Goal: Task Accomplishment & Management: Complete application form

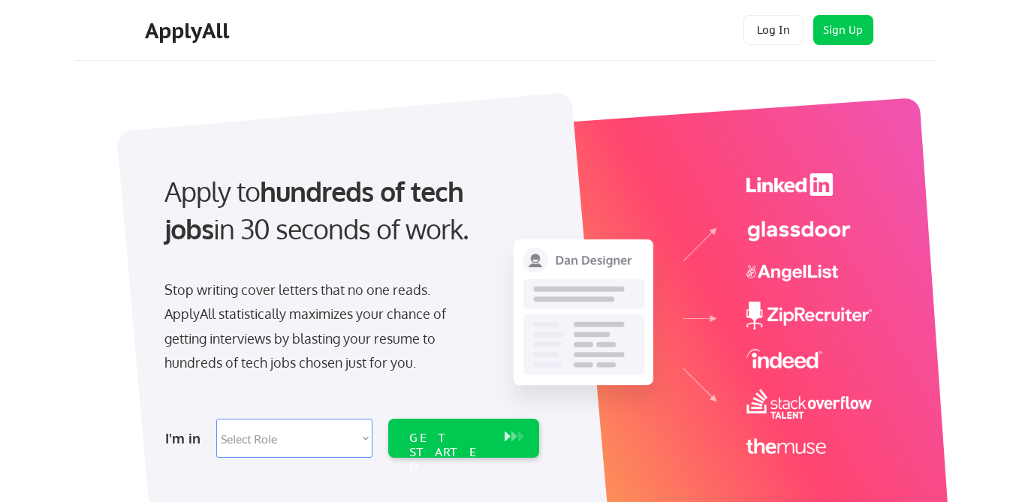
click at [354, 432] on select "Select Role Software Engineering Product Management Customer Success Sales UI/U…" at bounding box center [294, 438] width 156 height 39
select select ""data_science___analytics""
click at [348, 438] on select "Select Role Software Engineering Product Management Customer Success Sales UI/U…" at bounding box center [294, 438] width 156 height 39
click at [462, 440] on div "GET STARTED" at bounding box center [449, 453] width 80 height 44
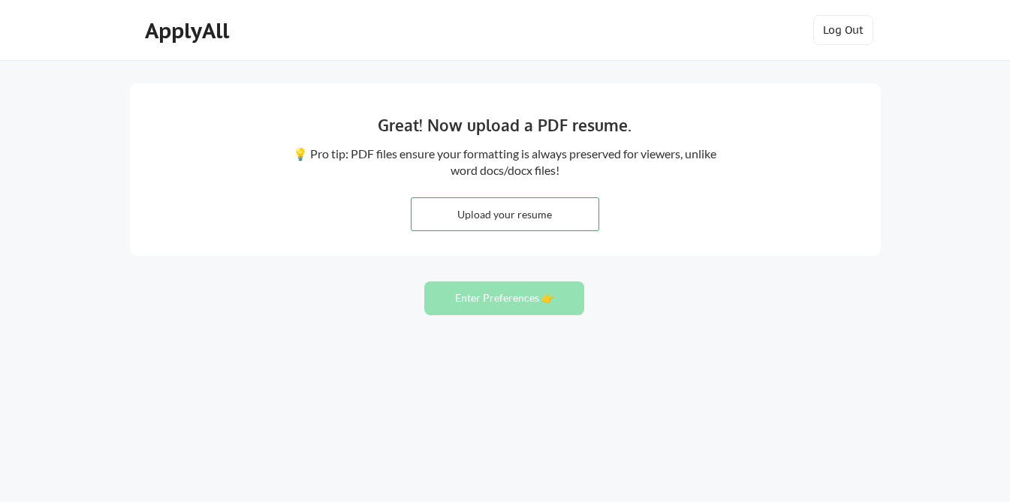
click at [508, 213] on input "file" at bounding box center [504, 214] width 187 height 32
click at [494, 221] on input "file" at bounding box center [504, 214] width 187 height 32
type input "C:\fakepath\CV [PERSON_NAME] .pdf"
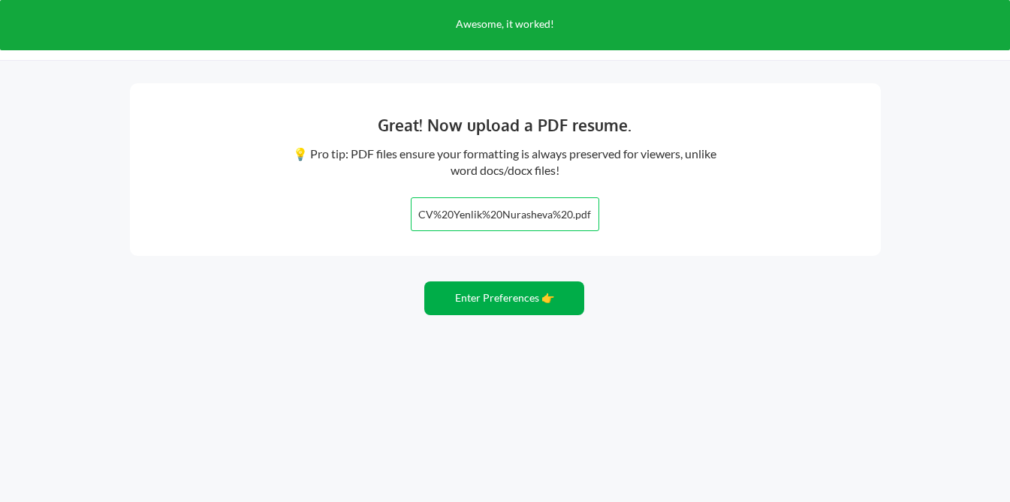
click at [552, 301] on button "Enter Preferences 👉" at bounding box center [504, 298] width 160 height 34
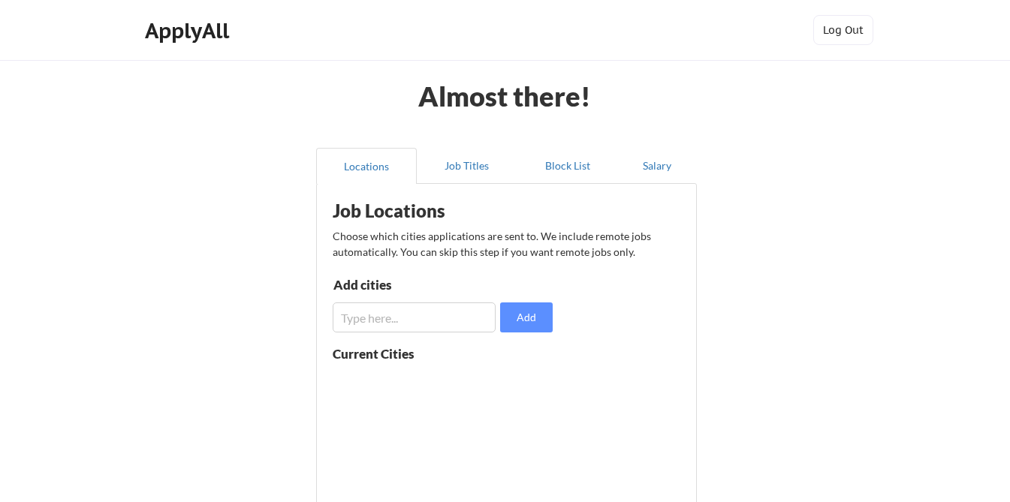
click at [430, 315] on input "input" at bounding box center [414, 318] width 163 height 30
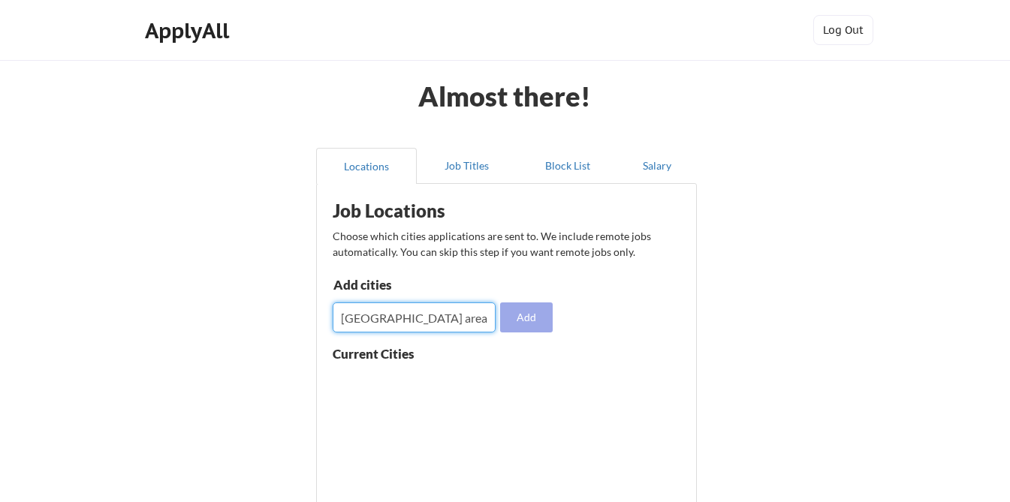
type input "[GEOGRAPHIC_DATA] area"
click at [537, 321] on button "Add" at bounding box center [526, 318] width 53 height 30
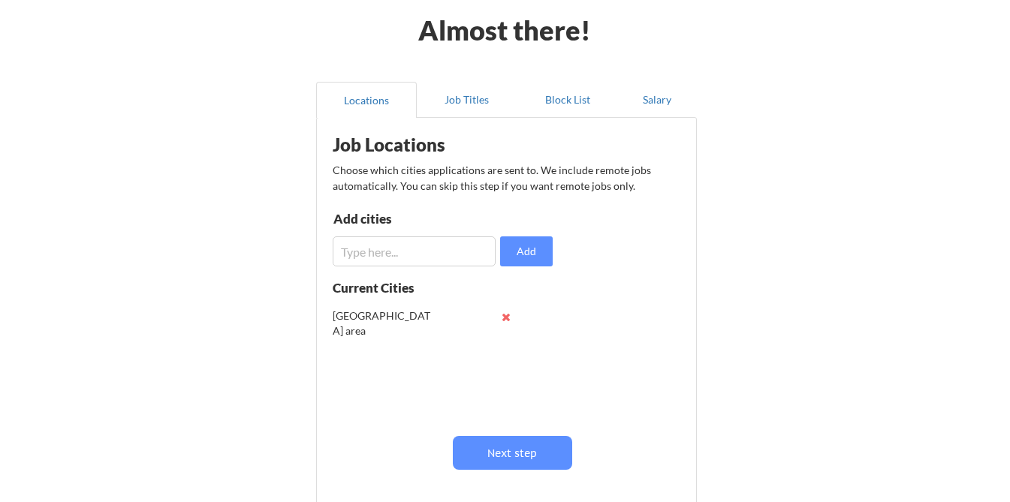
scroll to position [67, 0]
click at [460, 255] on input "input" at bounding box center [414, 251] width 163 height 30
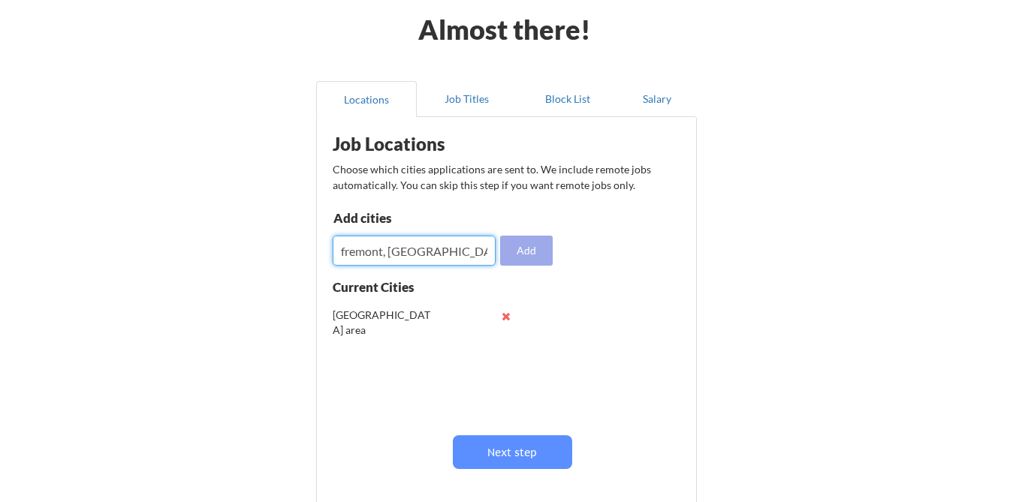
type input "fremont, [GEOGRAPHIC_DATA]"
click at [521, 246] on button "Add" at bounding box center [526, 251] width 53 height 30
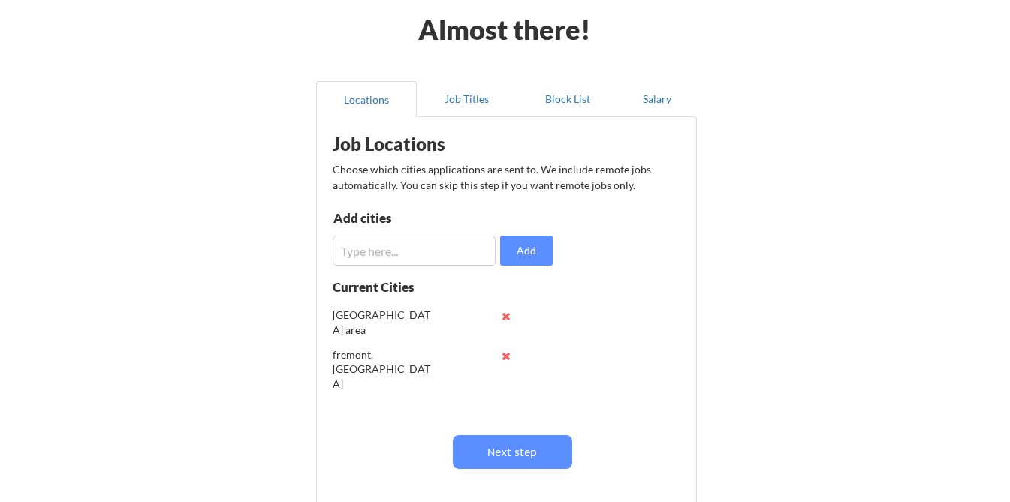
click at [458, 253] on input "input" at bounding box center [414, 251] width 163 height 30
type input "san [PERSON_NAME]"
click at [532, 247] on button "Add" at bounding box center [526, 251] width 53 height 30
click at [455, 251] on input "input" at bounding box center [414, 251] width 163 height 30
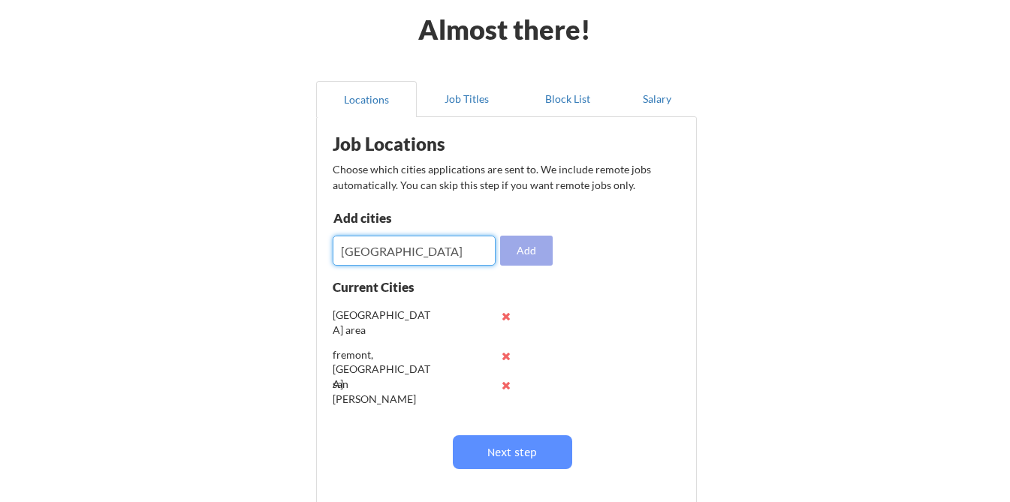
type input "[GEOGRAPHIC_DATA]"
click at [534, 246] on button "Add" at bounding box center [526, 251] width 53 height 30
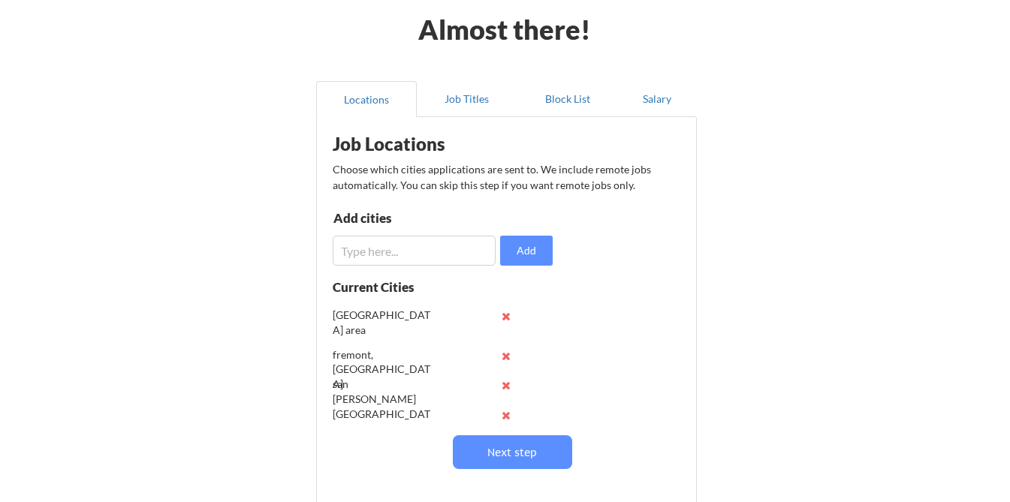
click at [450, 257] on input "input" at bounding box center [414, 251] width 163 height 30
type input "san mateo"
click at [512, 254] on button "Add" at bounding box center [526, 251] width 53 height 30
click at [454, 253] on input "input" at bounding box center [414, 251] width 163 height 30
type input "cupertino"
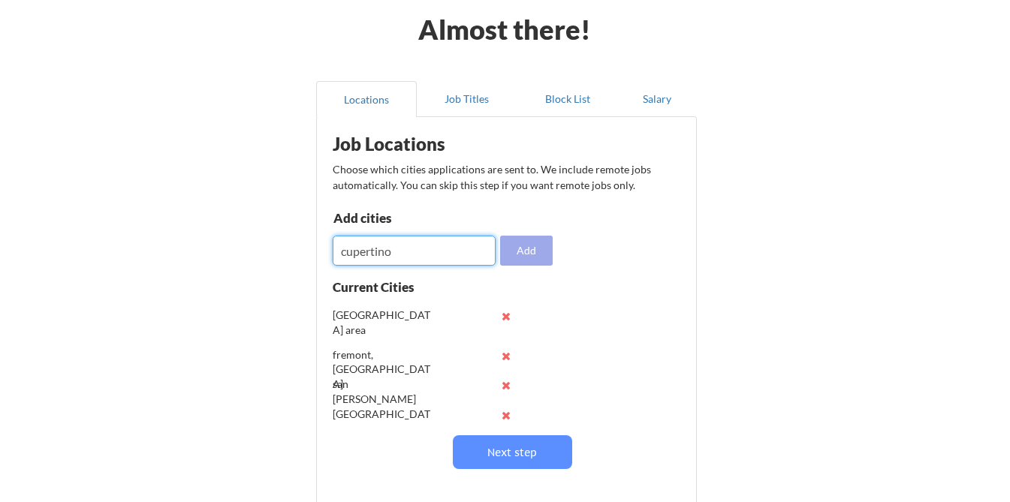
click at [521, 256] on button "Add" at bounding box center [526, 251] width 53 height 30
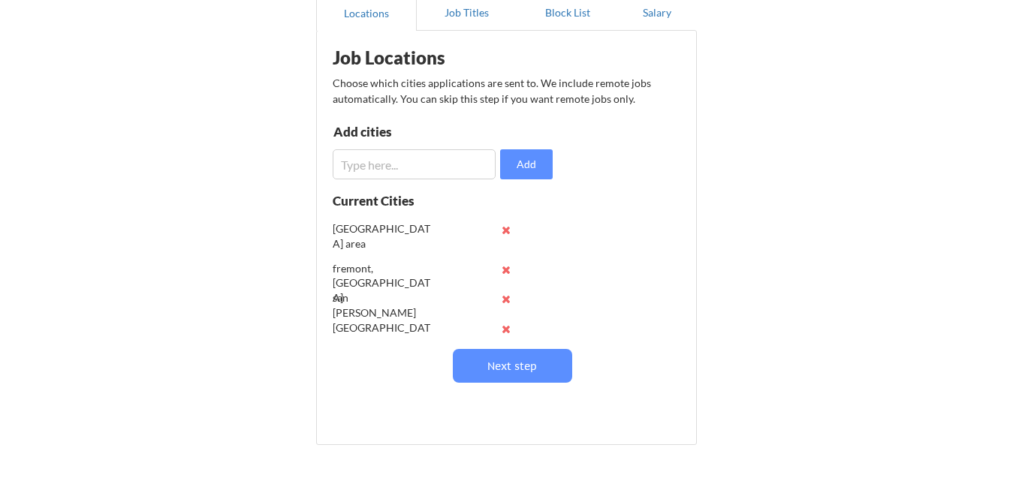
scroll to position [165, 0]
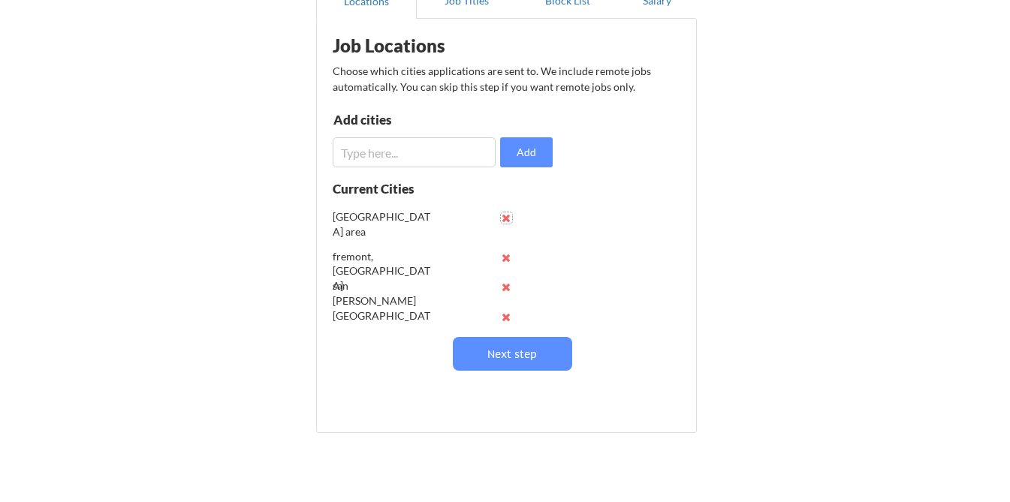
click at [508, 222] on button at bounding box center [506, 217] width 11 height 11
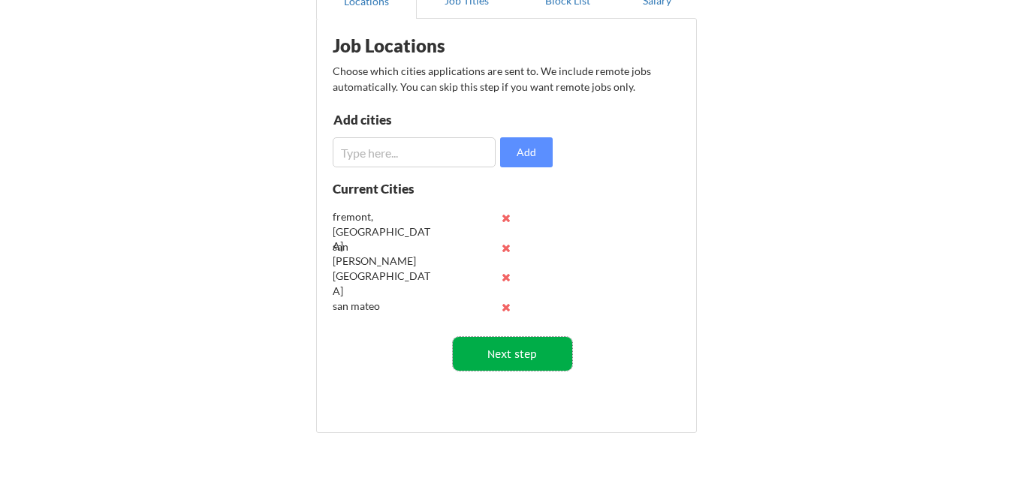
click at [497, 356] on button "Next step" at bounding box center [512, 354] width 119 height 34
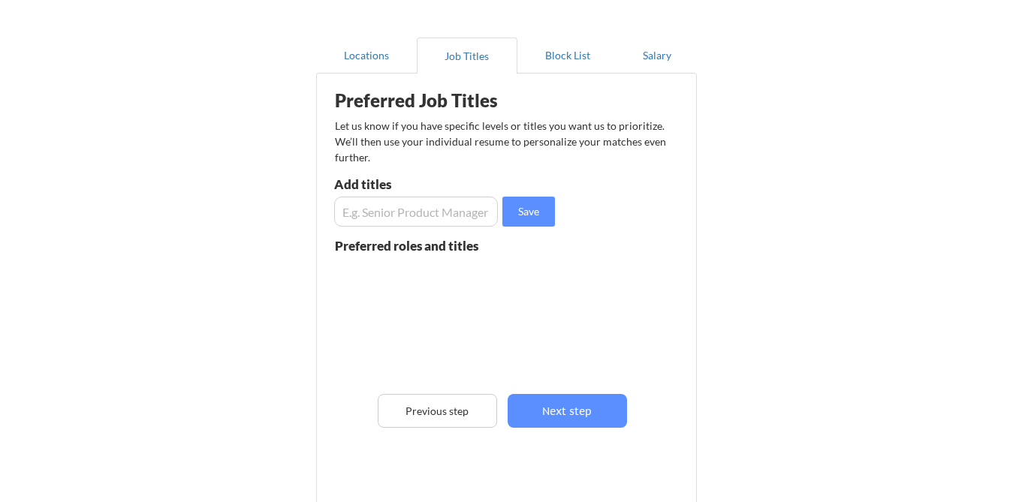
scroll to position [107, 0]
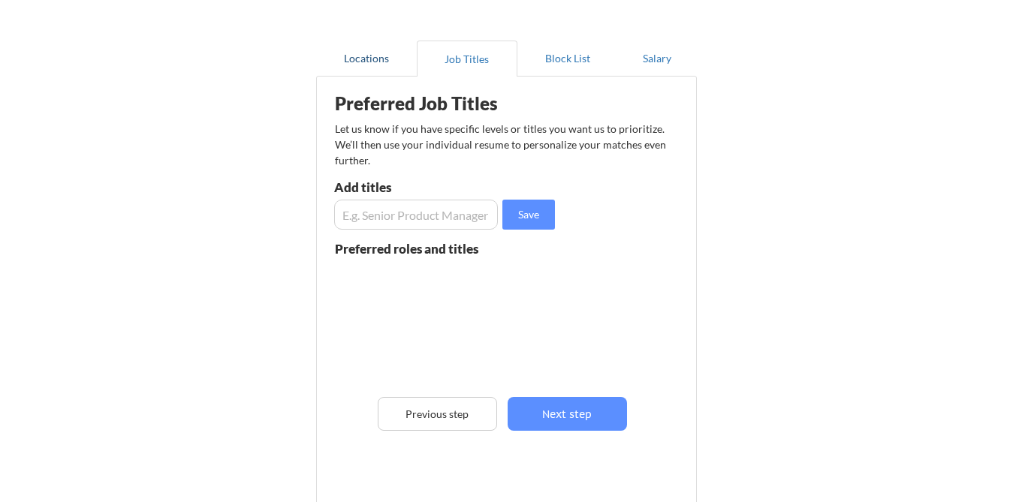
click at [393, 68] on button "Locations" at bounding box center [366, 59] width 101 height 36
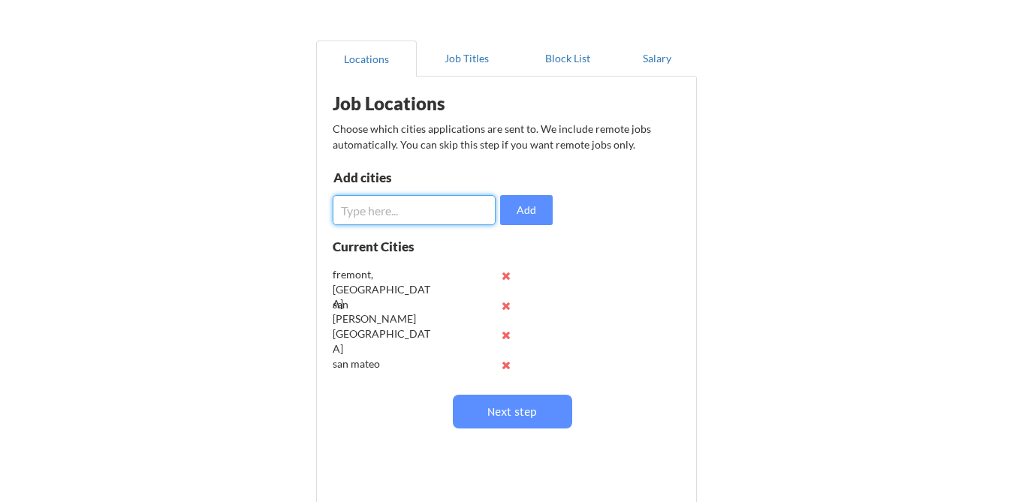
click at [474, 215] on input "input" at bounding box center [414, 210] width 163 height 30
type input "san francisco bay area"
click at [542, 210] on button "Add" at bounding box center [526, 210] width 53 height 30
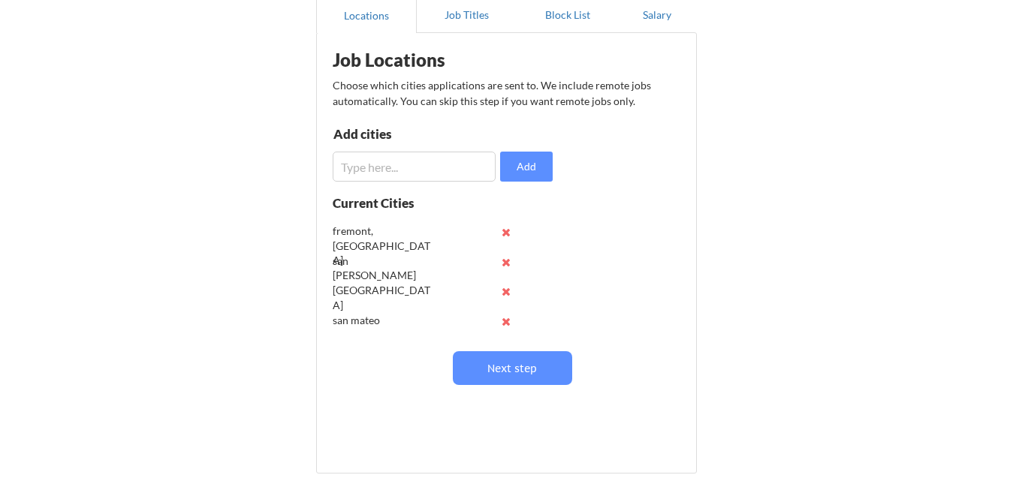
scroll to position [179, 0]
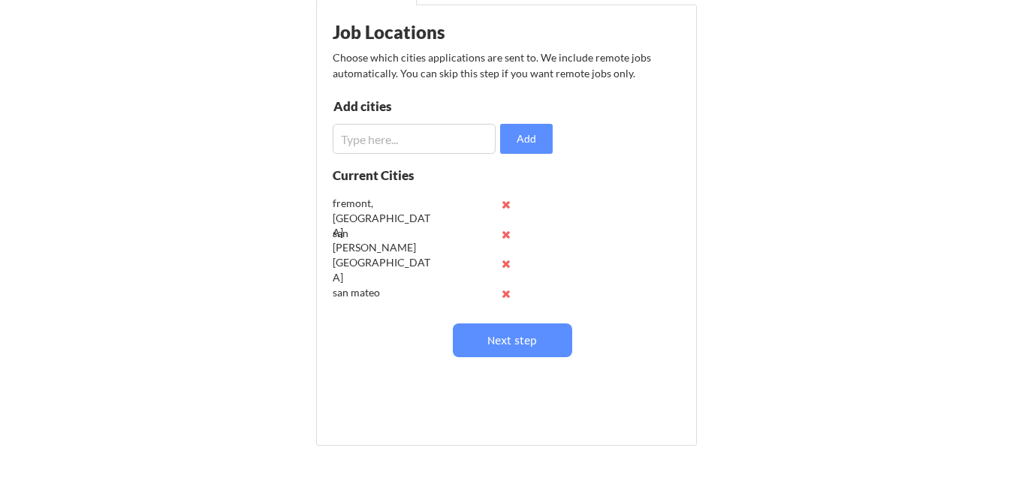
click at [507, 293] on button at bounding box center [506, 293] width 11 height 11
click at [505, 292] on button at bounding box center [506, 293] width 11 height 11
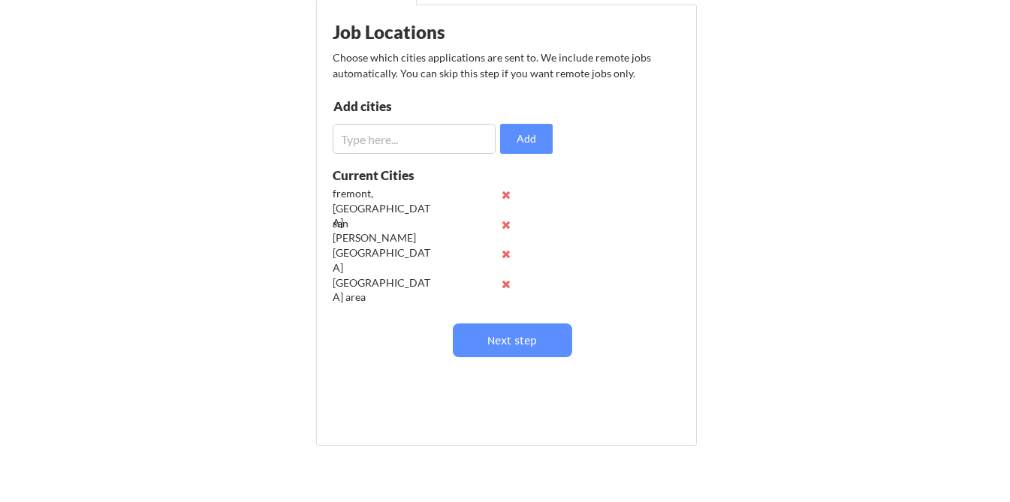
click at [456, 137] on input "input" at bounding box center [414, 139] width 163 height 30
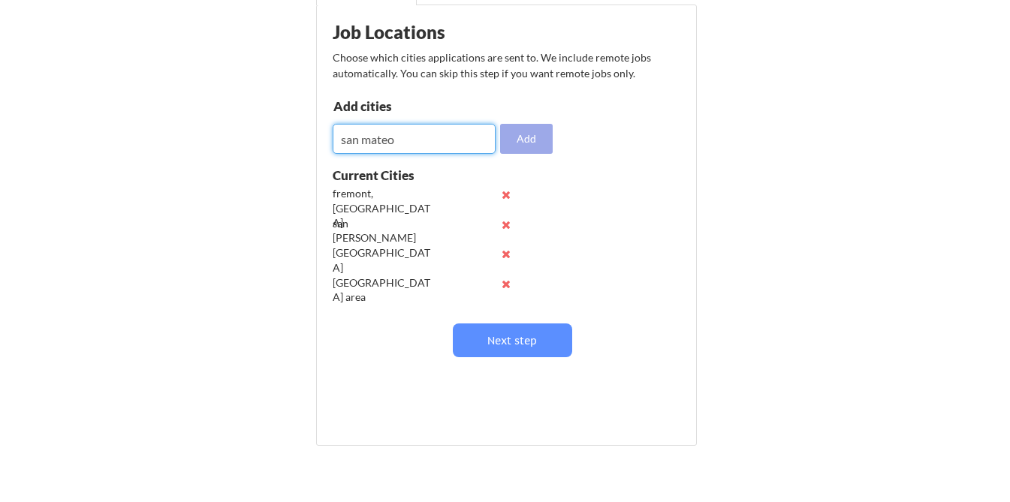
type input "san mateo"
click at [546, 125] on button "Add" at bounding box center [526, 139] width 53 height 30
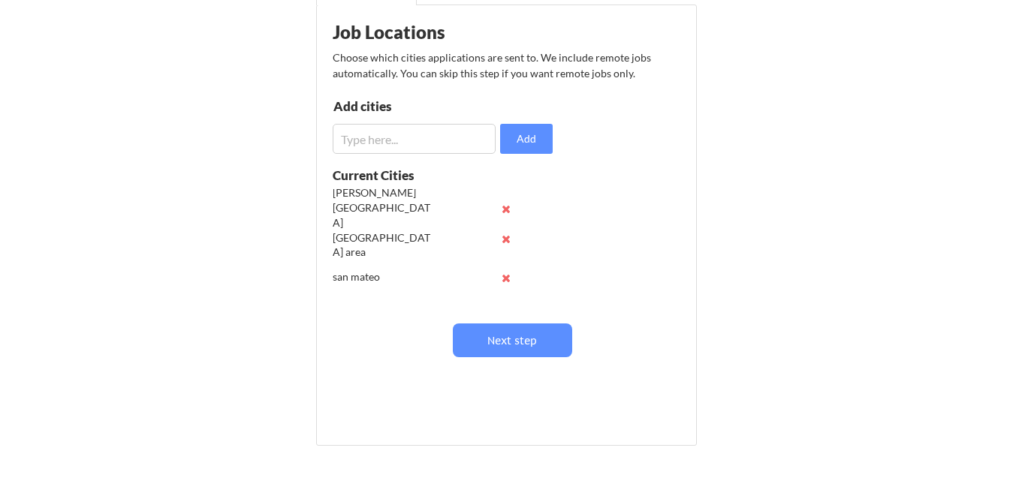
scroll to position [69, 0]
click at [462, 143] on input "input" at bounding box center [414, 139] width 163 height 30
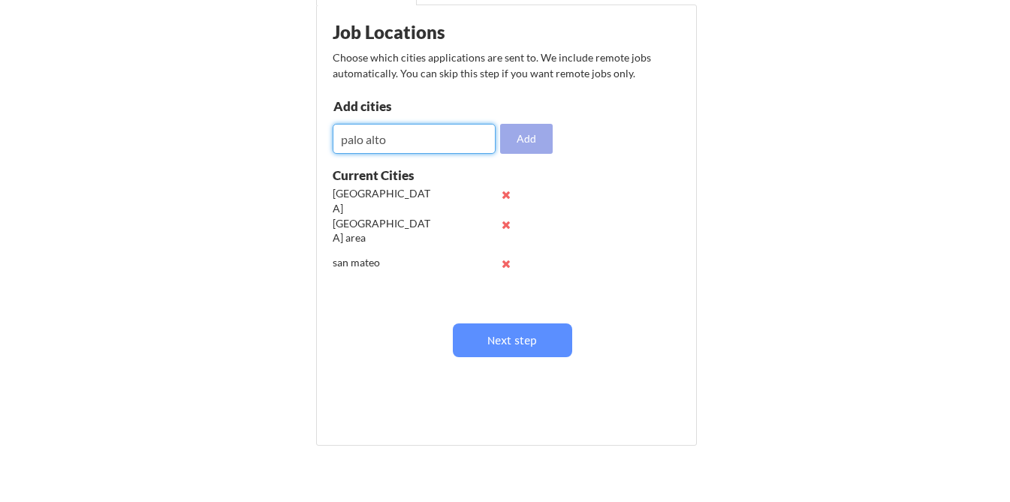
type input "palo alto"
click at [534, 137] on button "Add" at bounding box center [526, 139] width 53 height 30
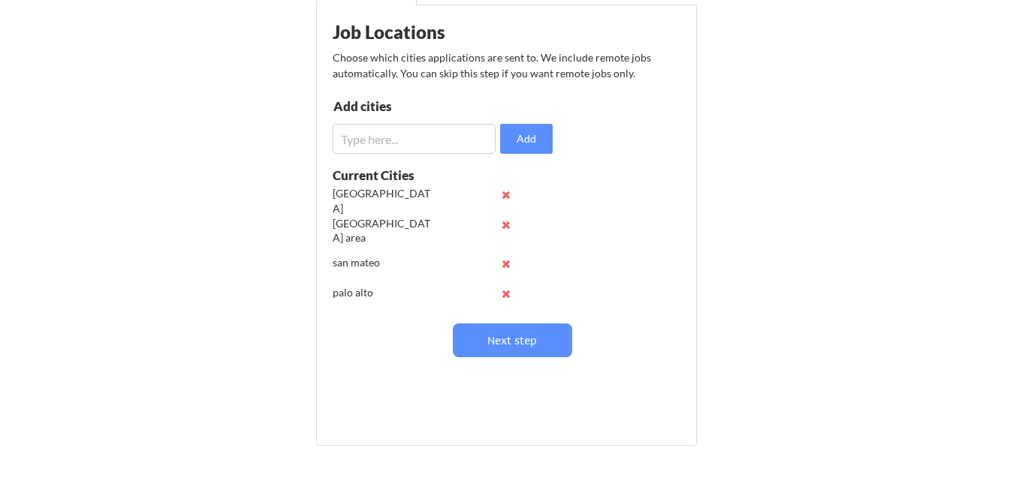
click at [464, 141] on input "input" at bounding box center [414, 139] width 163 height 30
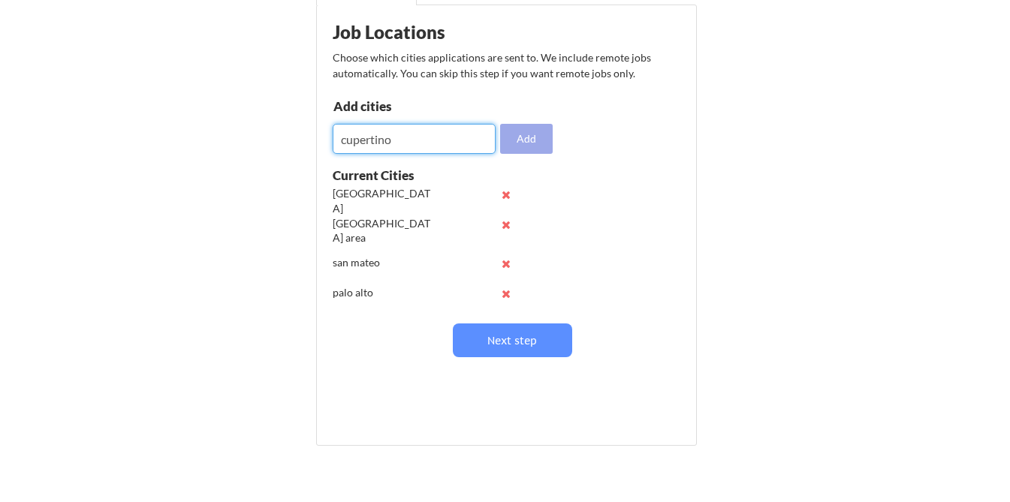
type input "cupertino"
click at [531, 143] on button "Add" at bounding box center [526, 139] width 53 height 30
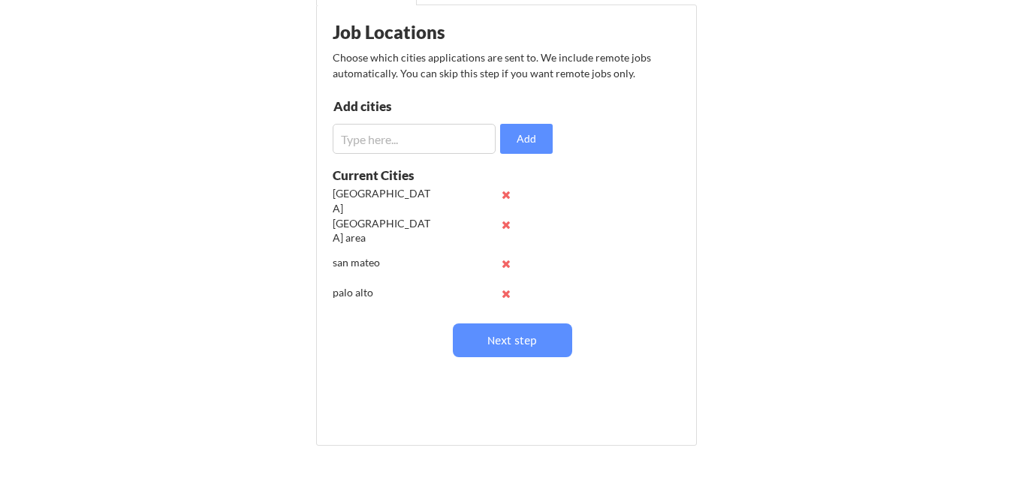
scroll to position [260, 0]
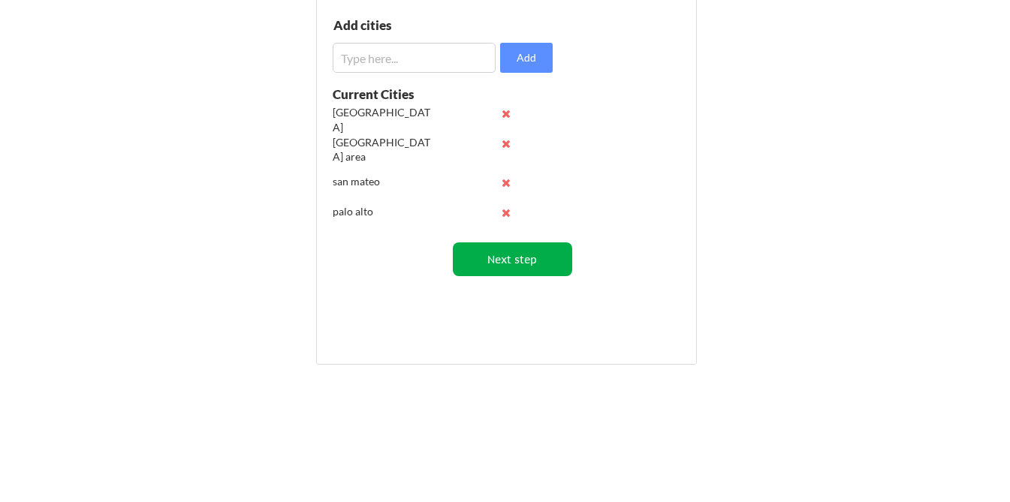
click at [494, 264] on button "Next step" at bounding box center [512, 259] width 119 height 34
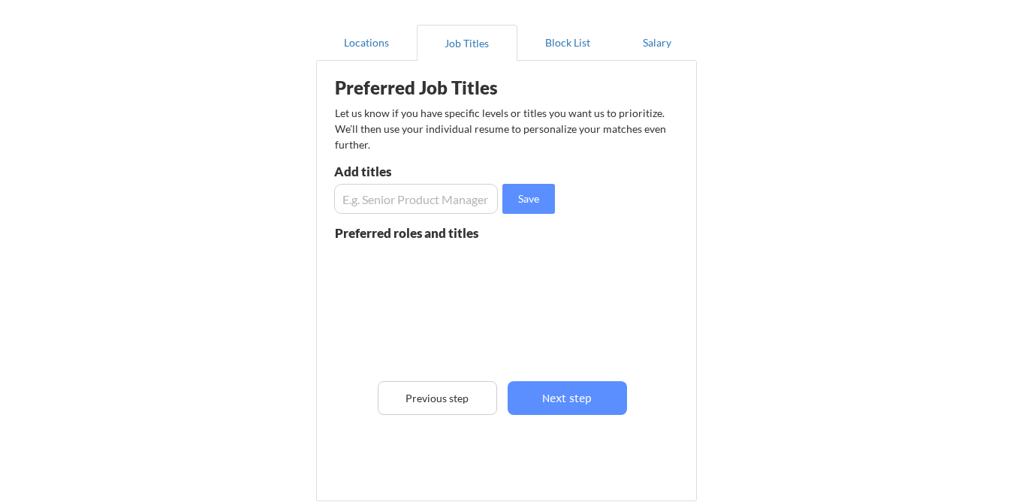
scroll to position [121, 0]
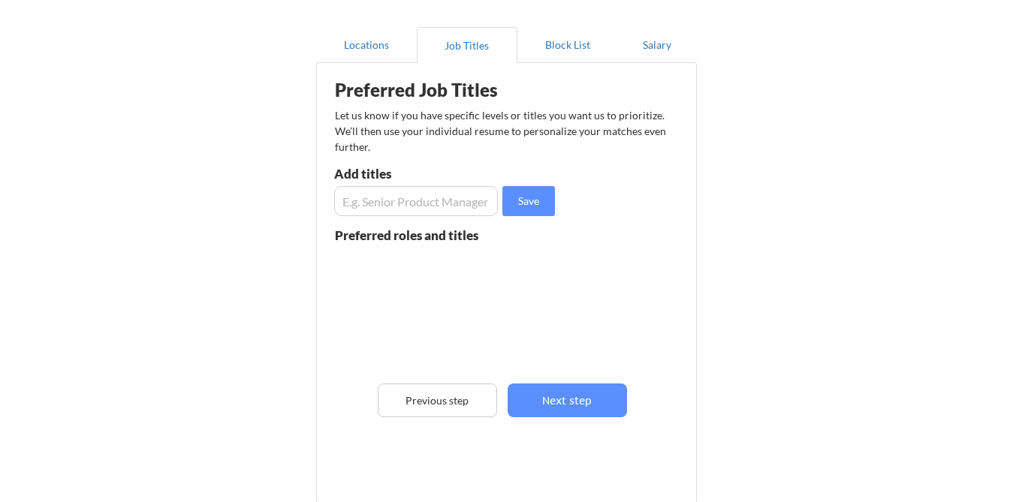
click at [433, 203] on input "input" at bounding box center [416, 201] width 164 height 30
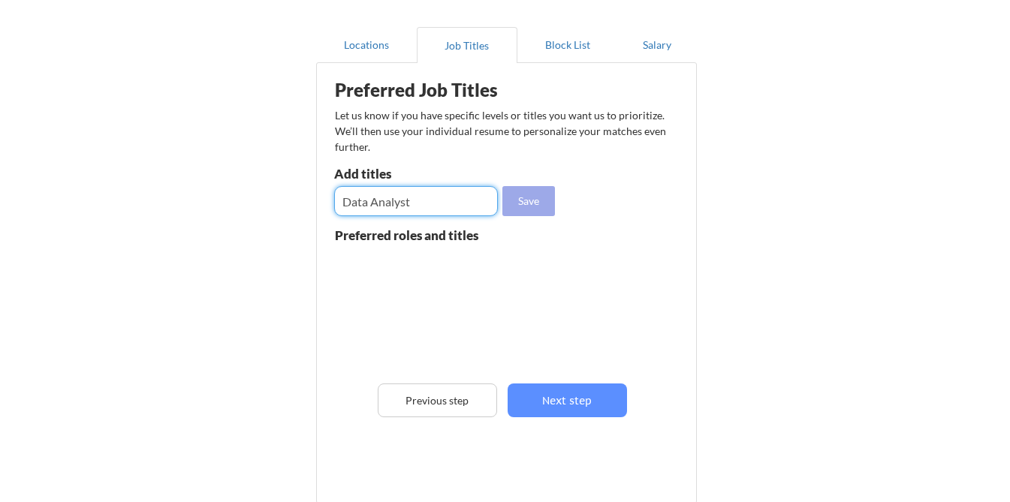
type input "Data Analyst"
click at [519, 206] on button "Save" at bounding box center [528, 201] width 53 height 30
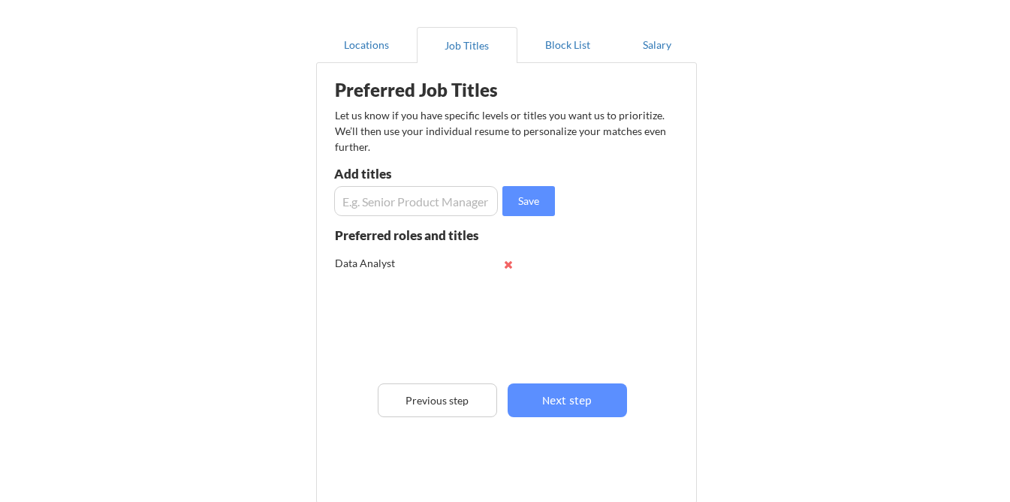
click at [459, 205] on input "input" at bounding box center [416, 201] width 164 height 30
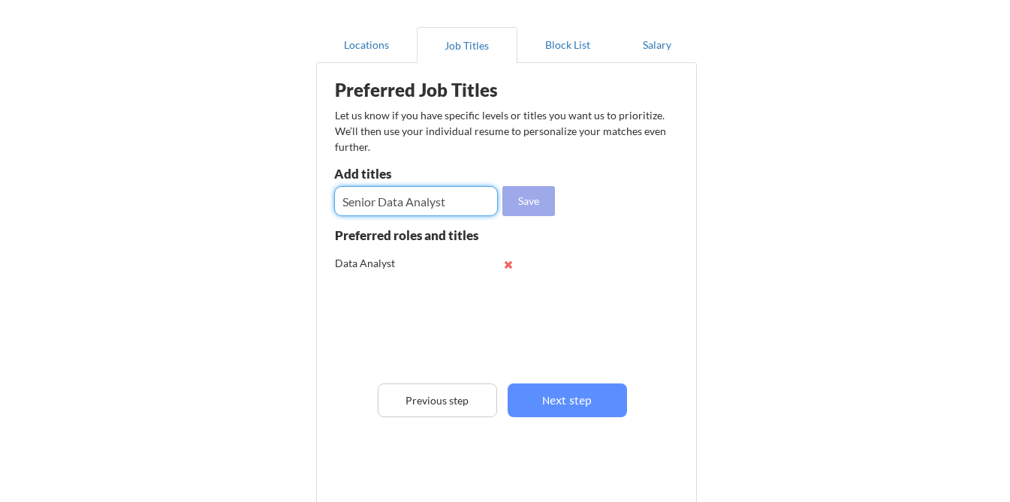
type input "Senior Data Analyst"
click at [511, 205] on button "Save" at bounding box center [528, 201] width 53 height 30
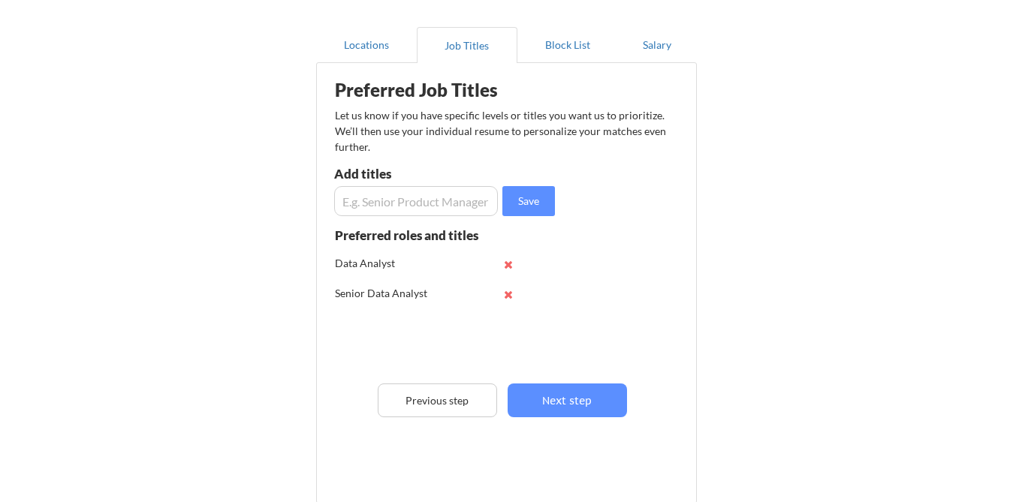
click at [449, 207] on input "input" at bounding box center [416, 201] width 164 height 30
